Goal: Navigation & Orientation: Find specific page/section

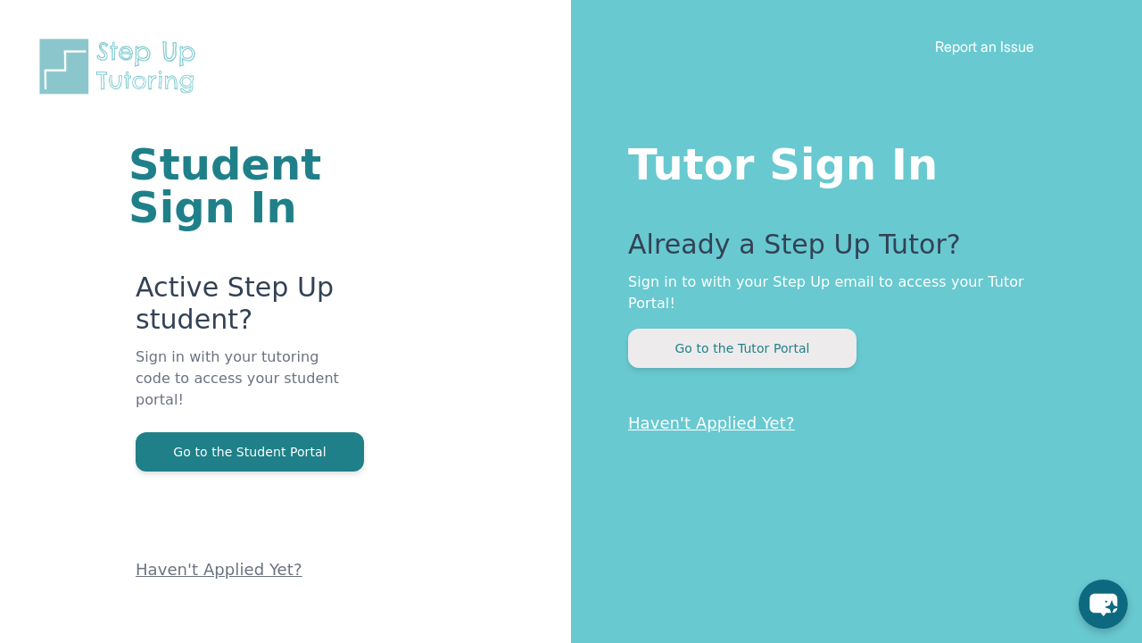
click at [764, 331] on button "Go to the Tutor Portal" at bounding box center [742, 347] width 228 height 39
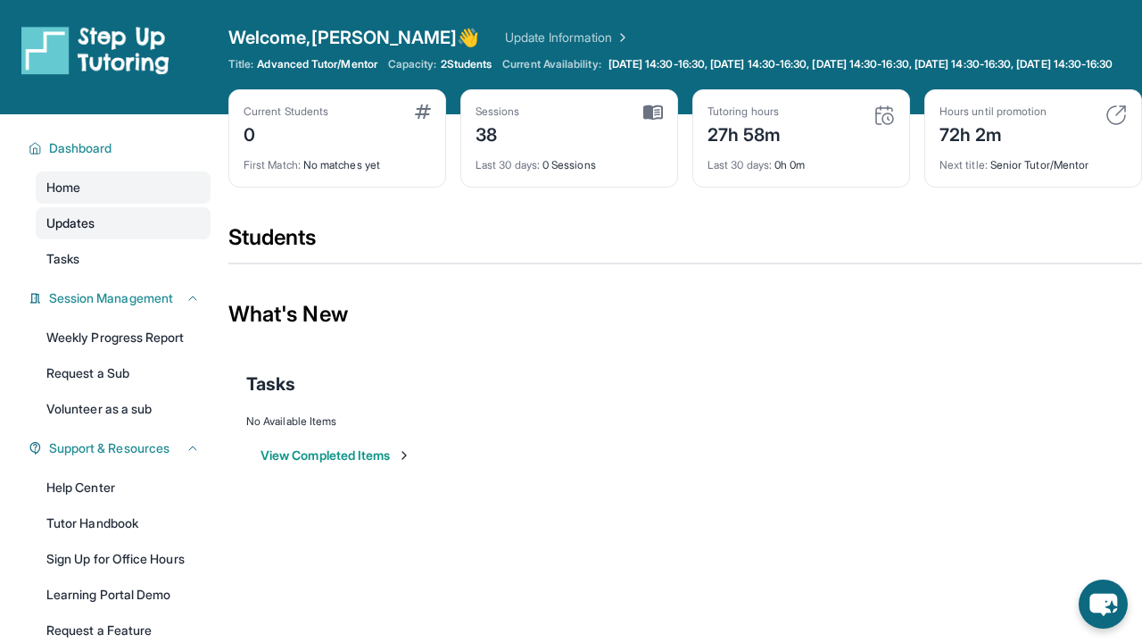
click at [77, 232] on span "Updates" at bounding box center [70, 223] width 49 height 18
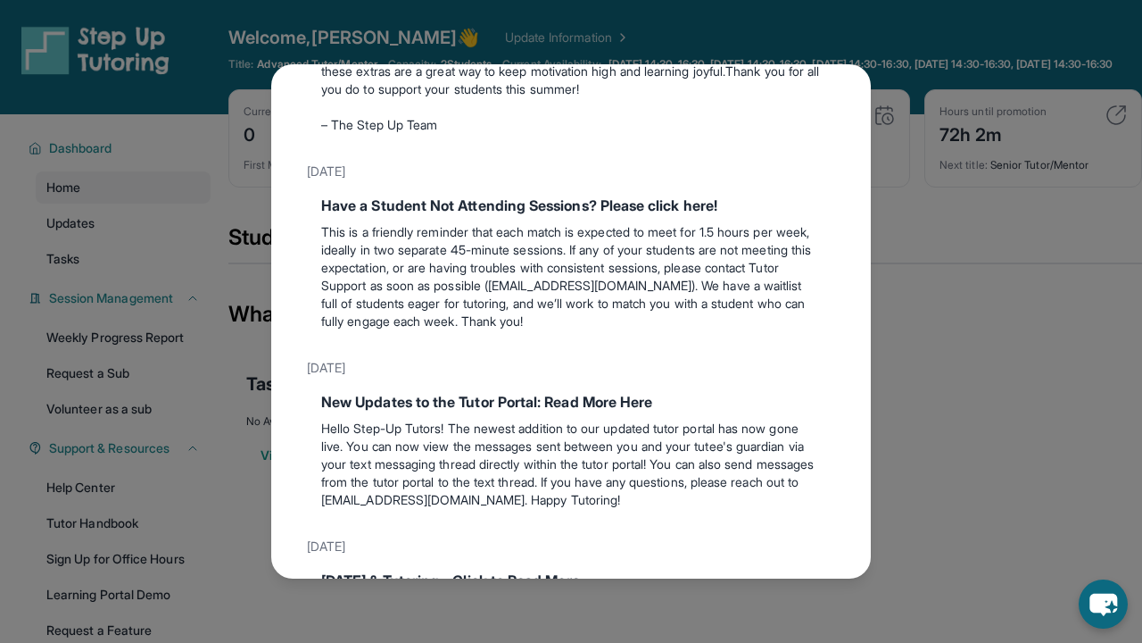
scroll to position [1312, 0]
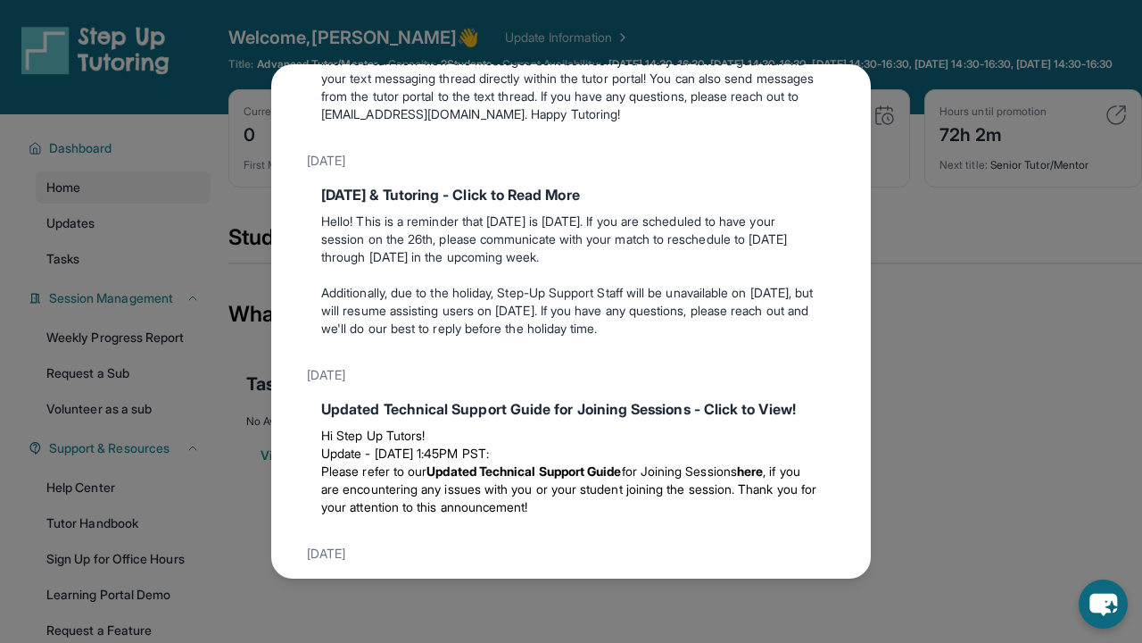
click at [1008, 340] on div "Updates [DATE] Happy [DATE]! Happy [DATE] from Step-Up Tutoring! If you're sche…" at bounding box center [571, 321] width 1142 height 643
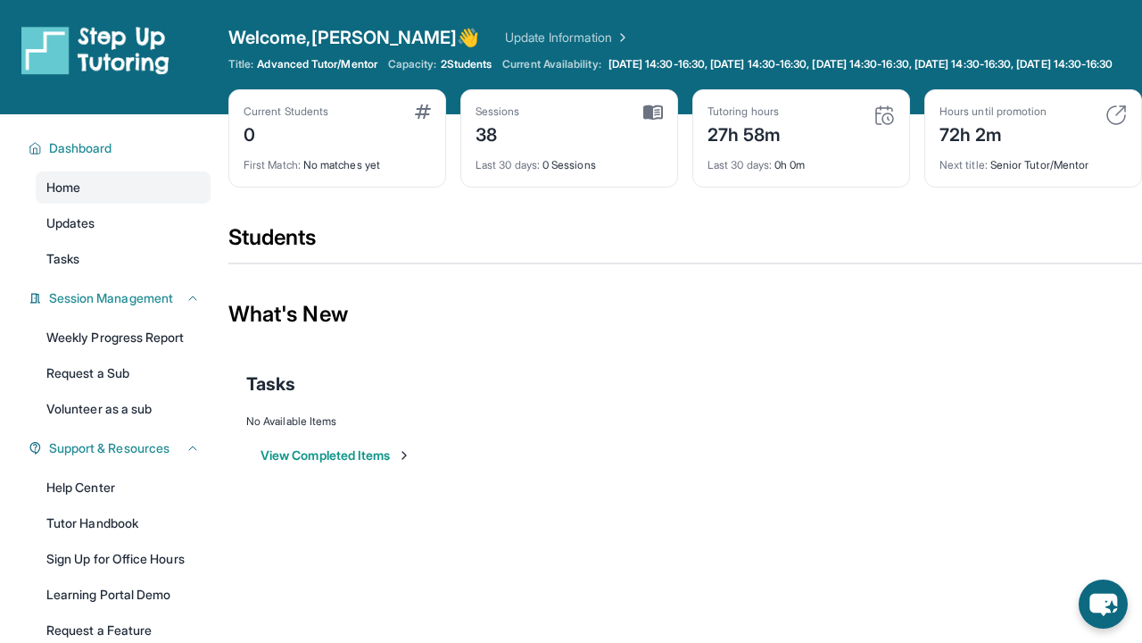
click at [291, 464] on button "View Completed Items" at bounding box center [336, 455] width 151 height 18
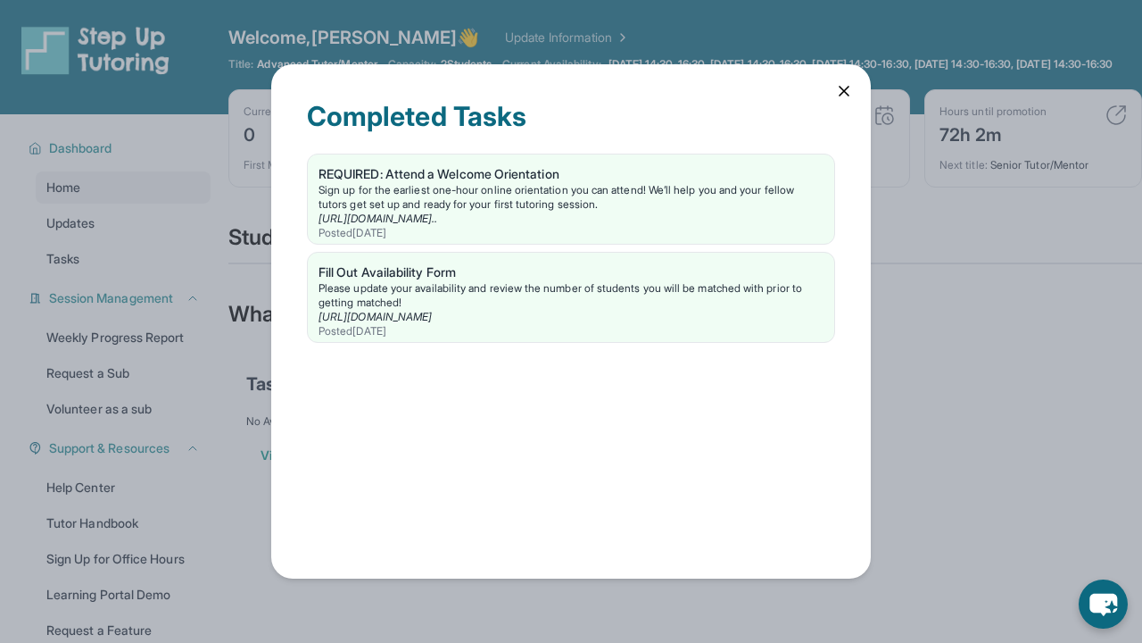
click at [845, 90] on icon at bounding box center [844, 91] width 9 height 9
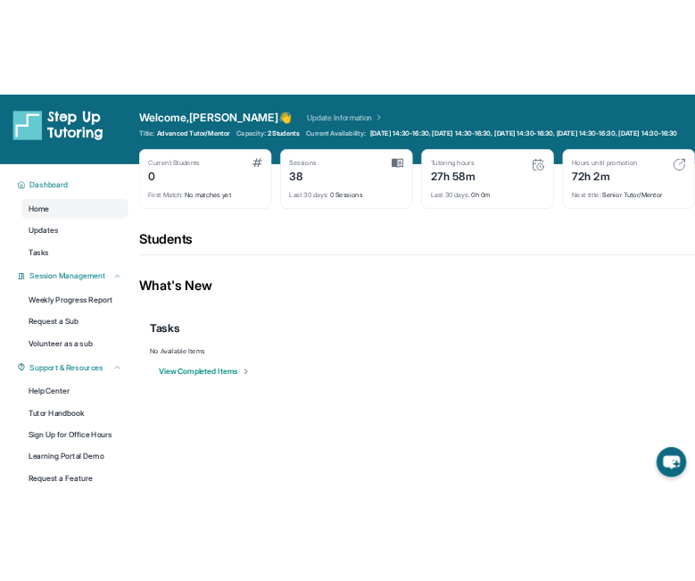
scroll to position [0, 0]
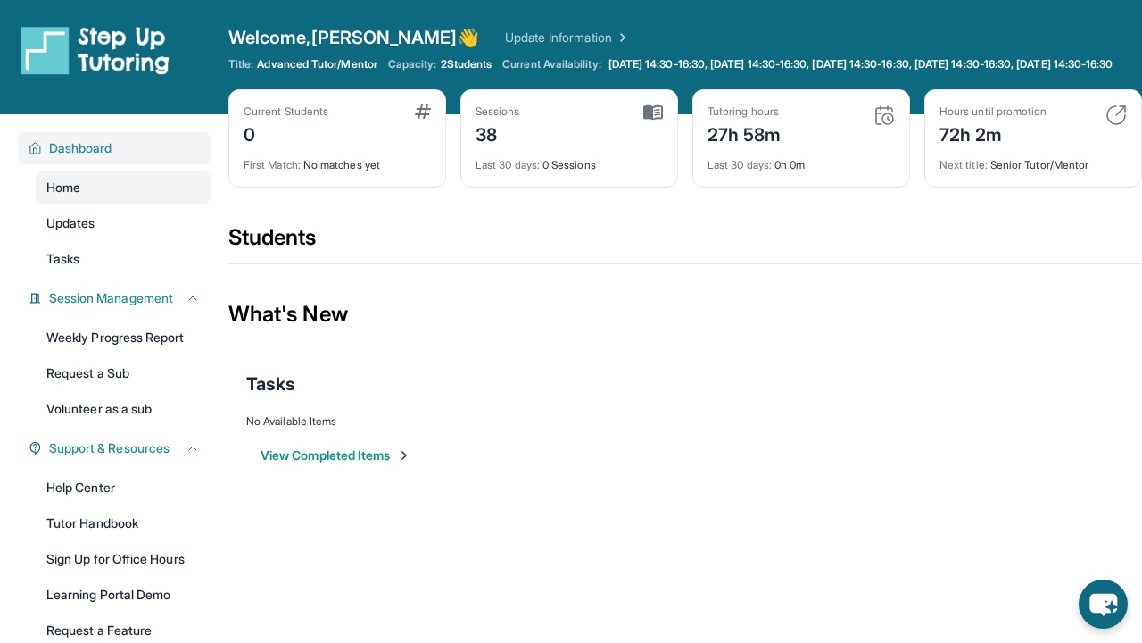
click at [75, 157] on span "Dashboard" at bounding box center [80, 148] width 63 height 18
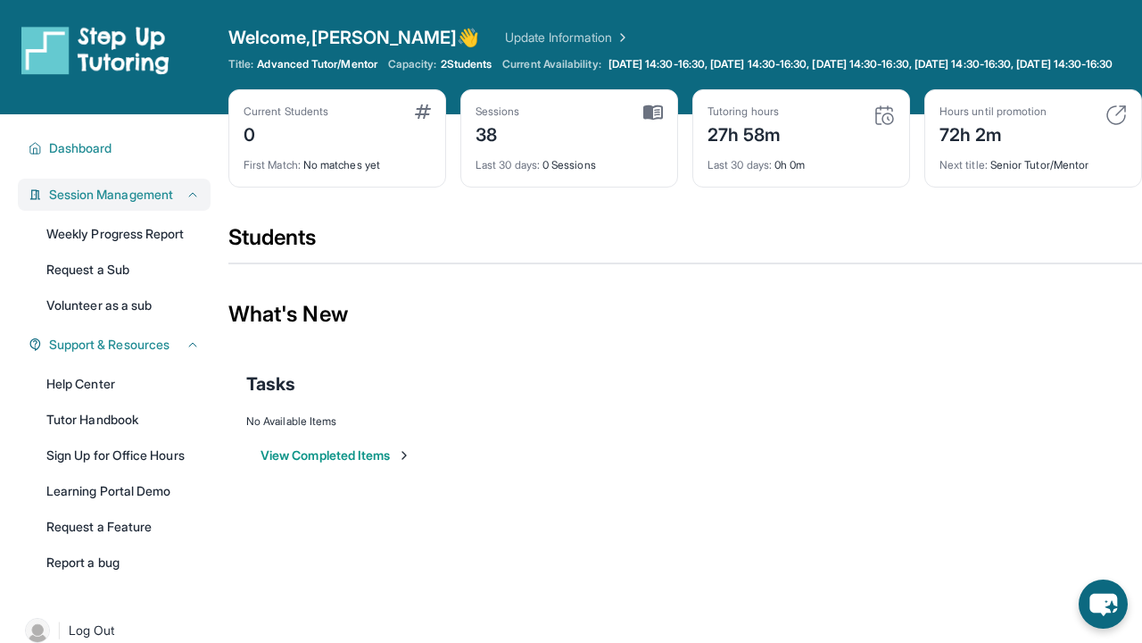
click at [79, 203] on span "Session Management" at bounding box center [111, 195] width 124 height 18
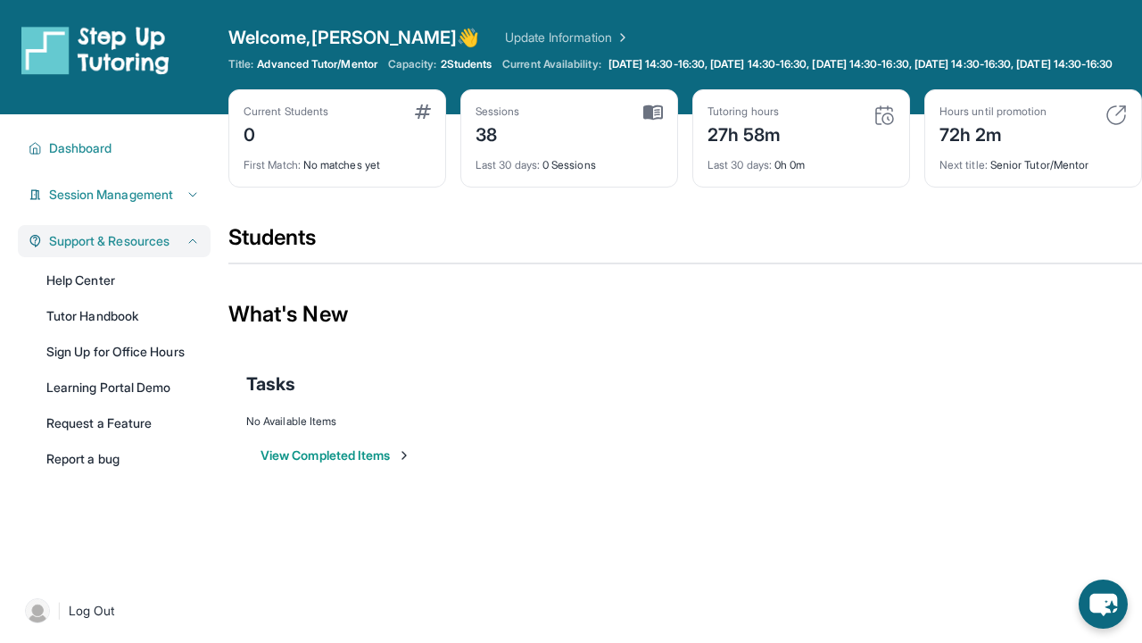
click at [87, 250] on span "Support & Resources" at bounding box center [109, 241] width 120 height 18
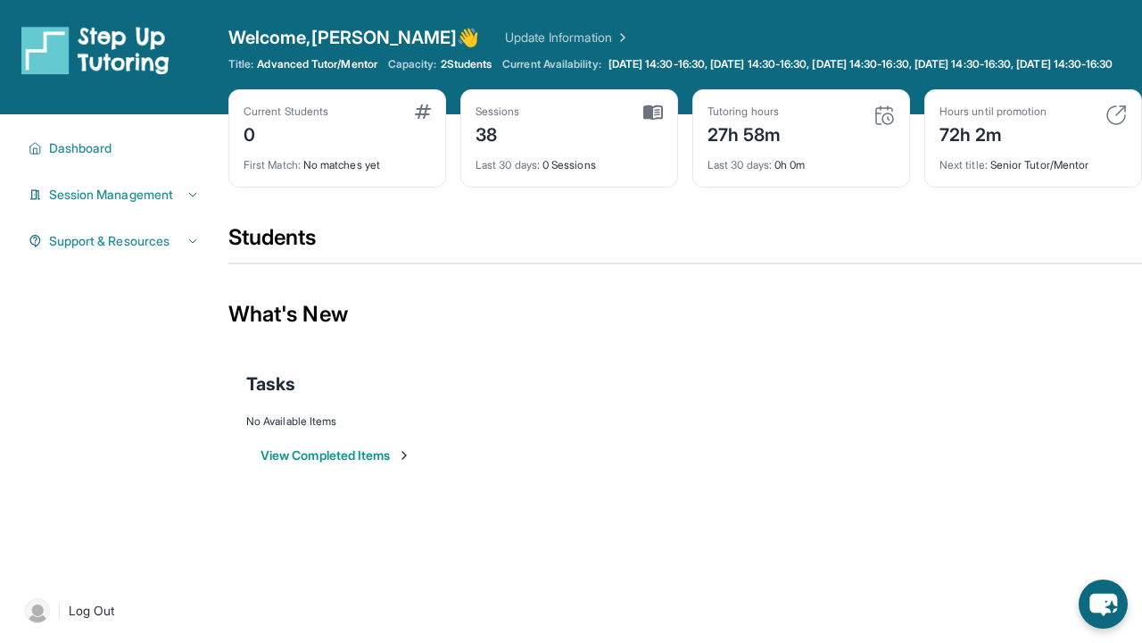
click at [101, 55] on img at bounding box center [95, 50] width 148 height 50
click at [47, 44] on img at bounding box center [95, 50] width 148 height 50
